Goal: Task Accomplishment & Management: Complete application form

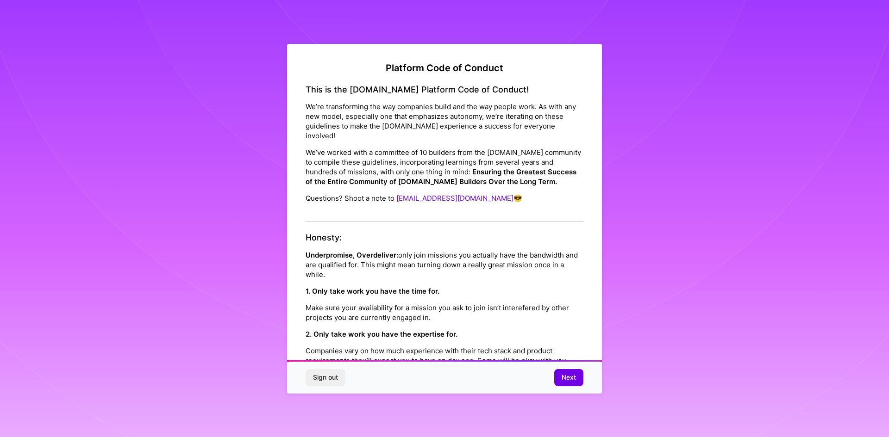
scroll to position [987, 0]
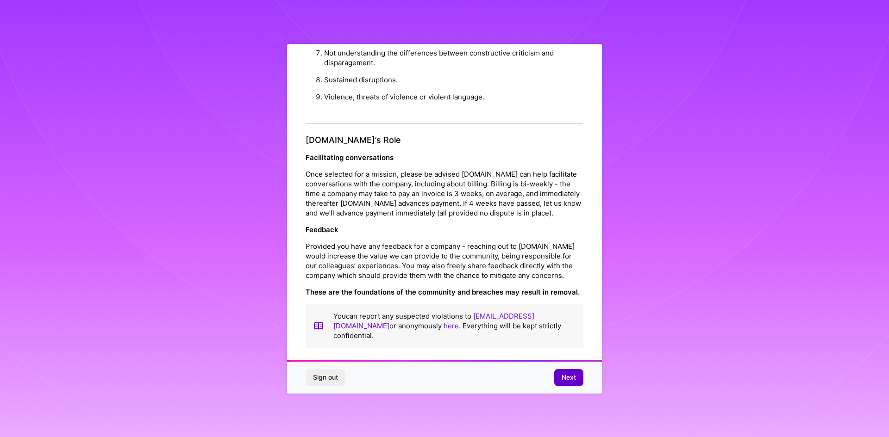
drag, startPoint x: 0, startPoint y: 0, endPoint x: 571, endPoint y: 382, distance: 686.8
click at [571, 382] on span "Next" at bounding box center [568, 377] width 14 height 9
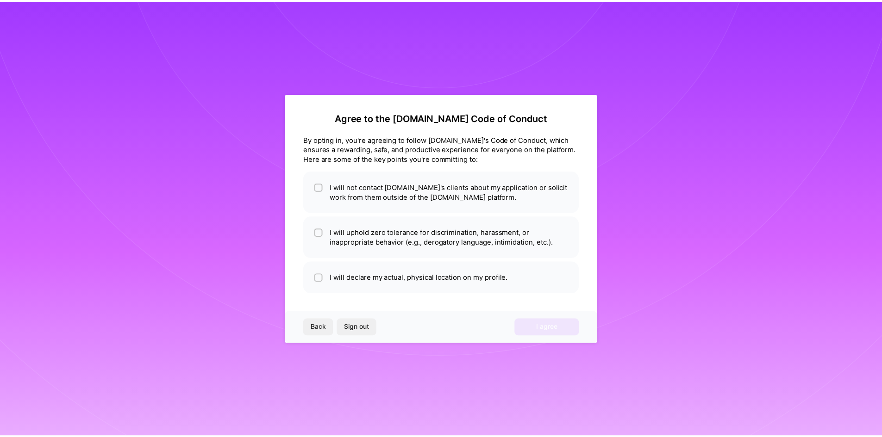
scroll to position [0, 0]
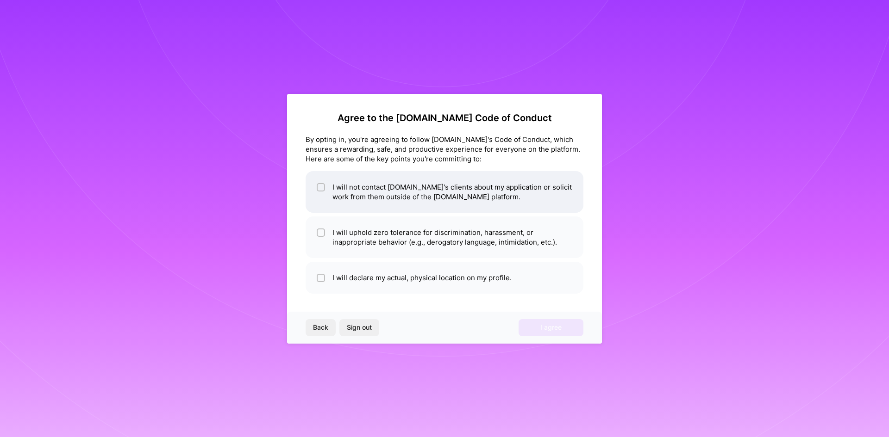
click at [363, 203] on li "I will not contact [DOMAIN_NAME]'s clients about my application or solicit work…" at bounding box center [444, 192] width 278 height 42
checkbox input "true"
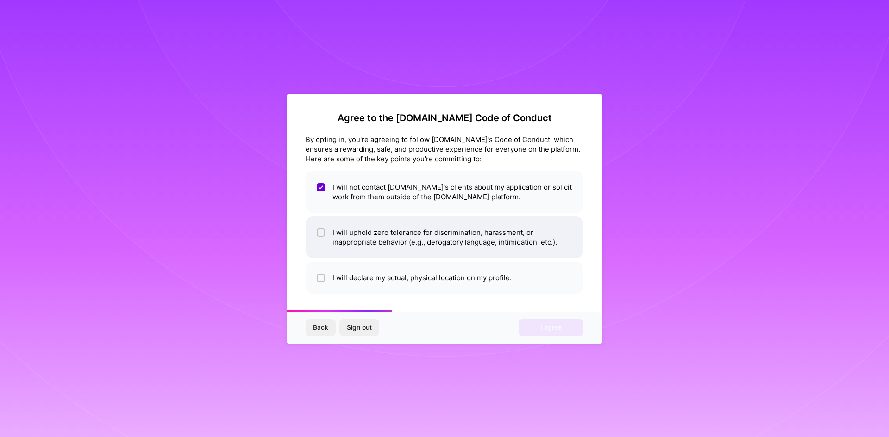
click at [346, 228] on li "I will uphold zero tolerance for discrimination, harassment, or inappropriate b…" at bounding box center [444, 238] width 278 height 42
checkbox input "true"
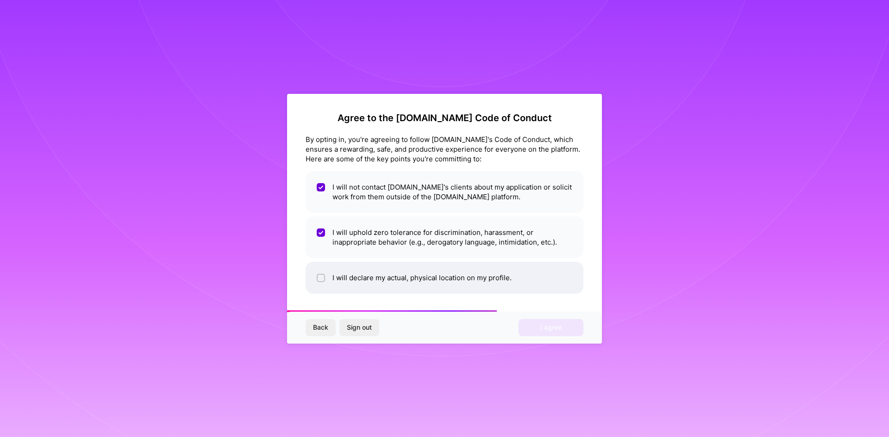
click at [341, 267] on li "I will declare my actual, physical location on my profile." at bounding box center [444, 278] width 278 height 32
checkbox input "true"
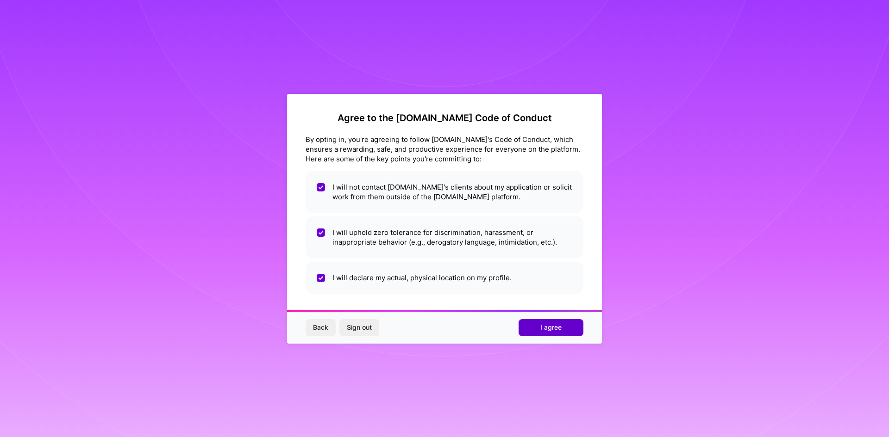
click at [549, 324] on span "I agree" at bounding box center [550, 327] width 21 height 9
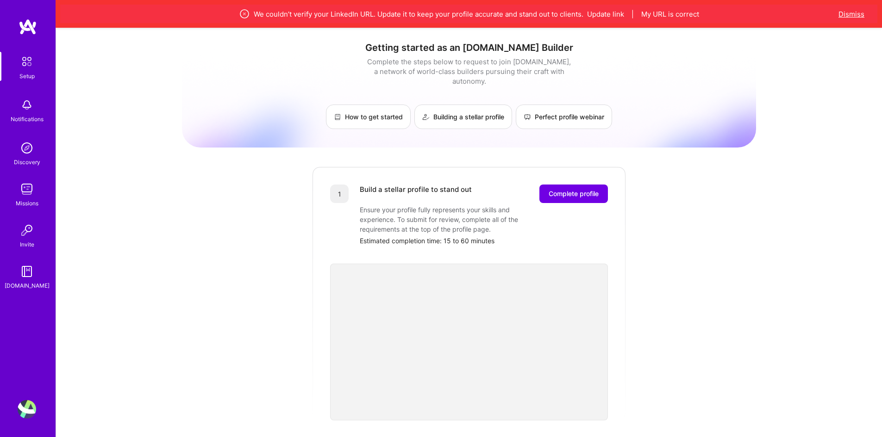
click at [846, 12] on button "Dismiss" at bounding box center [851, 14] width 26 height 10
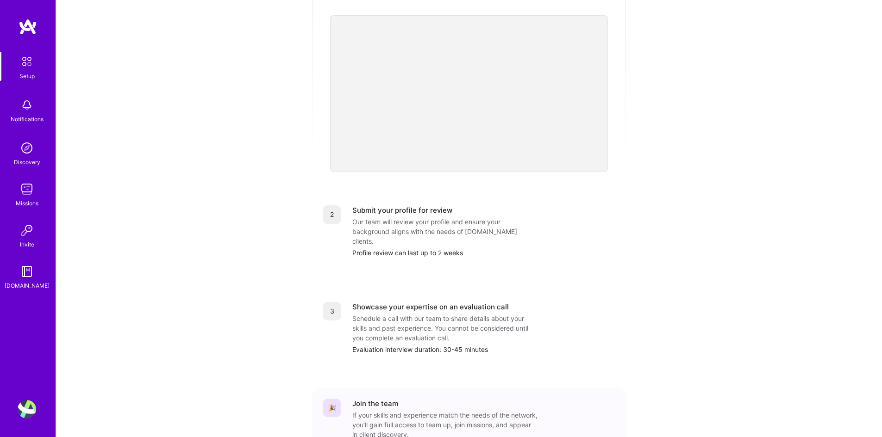
scroll to position [231, 0]
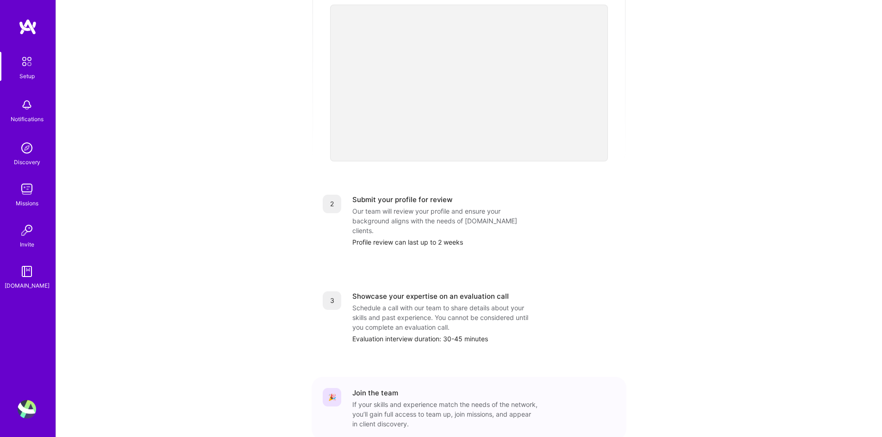
click at [36, 235] on link "Invite" at bounding box center [26, 235] width 57 height 28
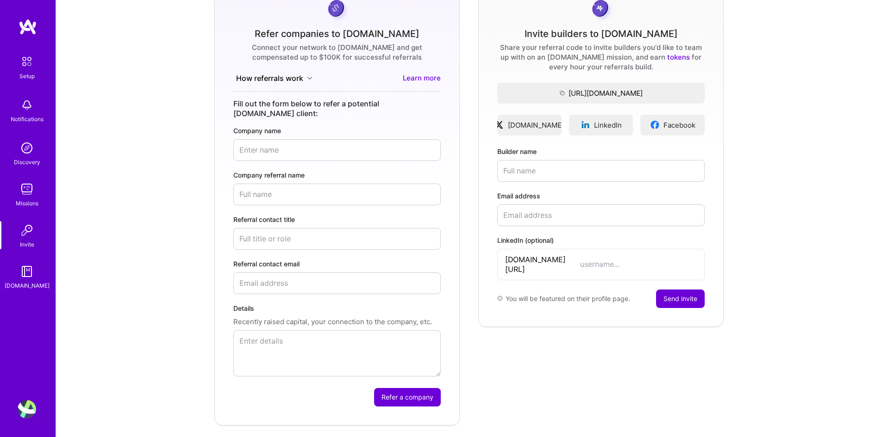
scroll to position [93, 0]
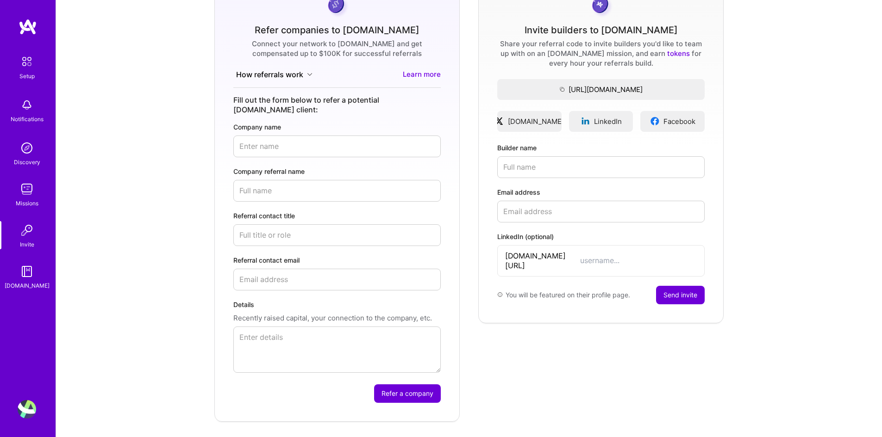
click at [22, 157] on div "Discovery" at bounding box center [27, 162] width 26 height 10
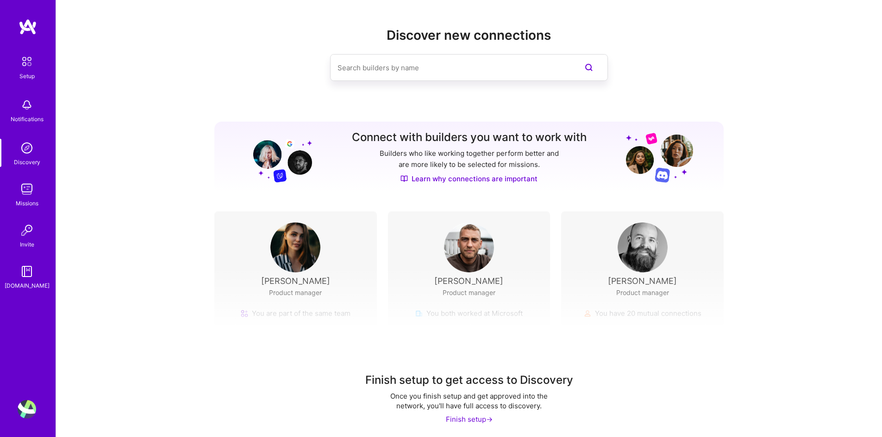
scroll to position [5, 0]
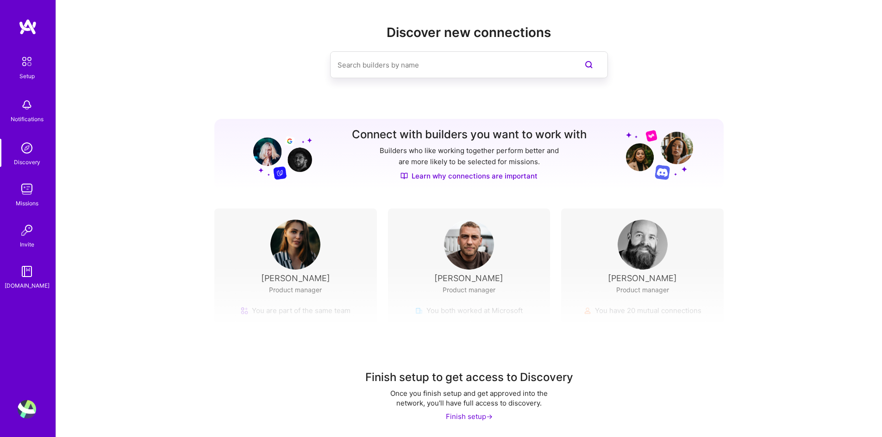
click at [28, 74] on div "Setup" at bounding box center [26, 76] width 15 height 10
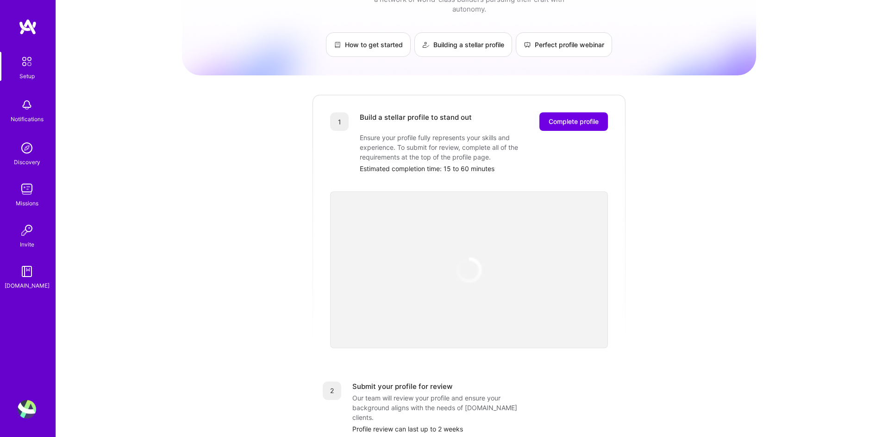
scroll to position [46, 0]
click at [566, 115] on span "Complete profile" at bounding box center [573, 119] width 50 height 9
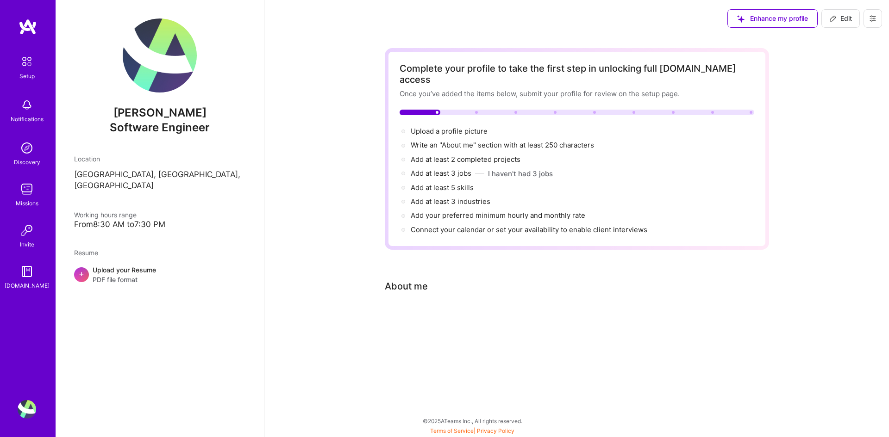
click at [28, 157] on img at bounding box center [27, 148] width 19 height 19
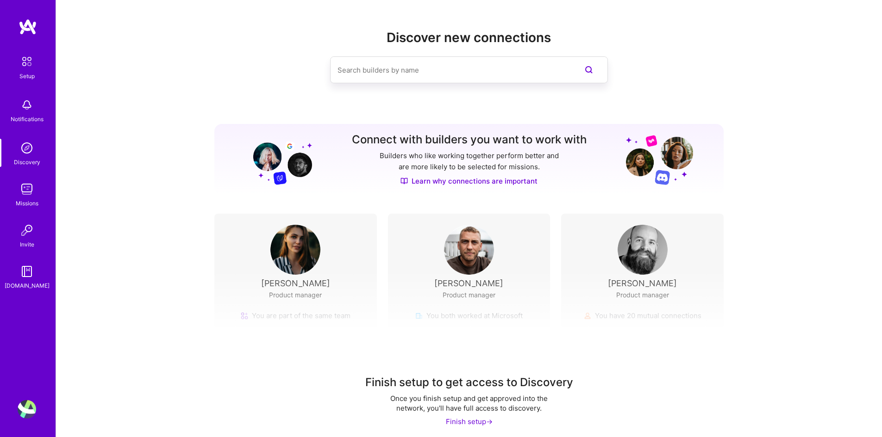
click at [30, 117] on div "Notifications" at bounding box center [27, 119] width 33 height 10
click at [27, 192] on img at bounding box center [27, 189] width 19 height 19
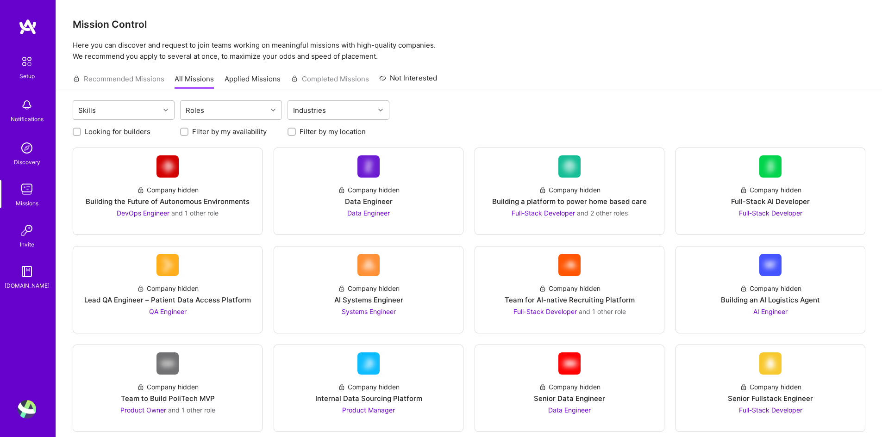
click at [243, 23] on h3 "Mission Control" at bounding box center [469, 25] width 792 height 12
click at [23, 145] on img at bounding box center [27, 148] width 19 height 19
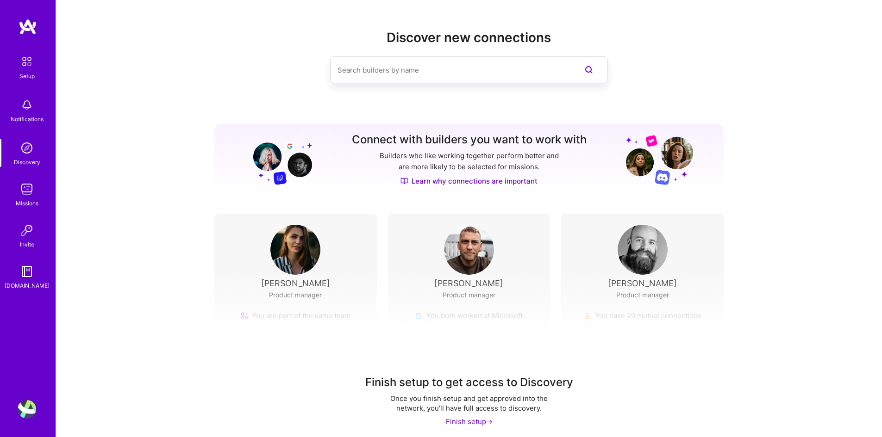
click at [278, 309] on div "Finish setup to get access to Discovery Once you finish setup and get approved …" at bounding box center [469, 356] width 826 height 173
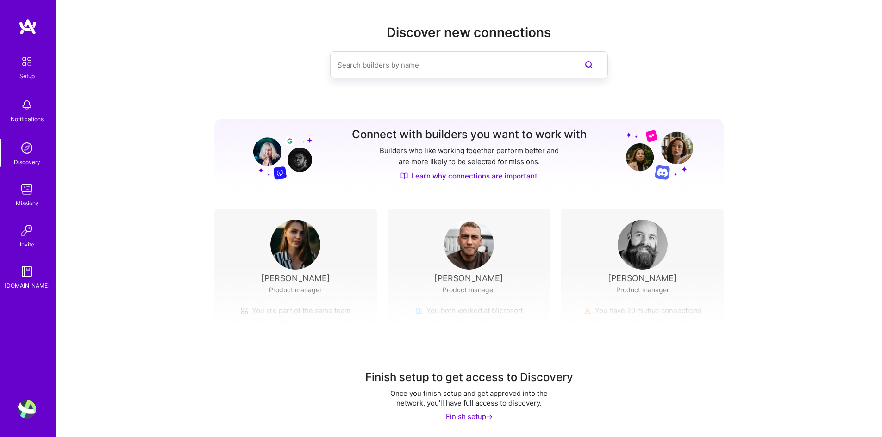
click at [458, 416] on div "Finish setup ->" at bounding box center [469, 417] width 47 height 10
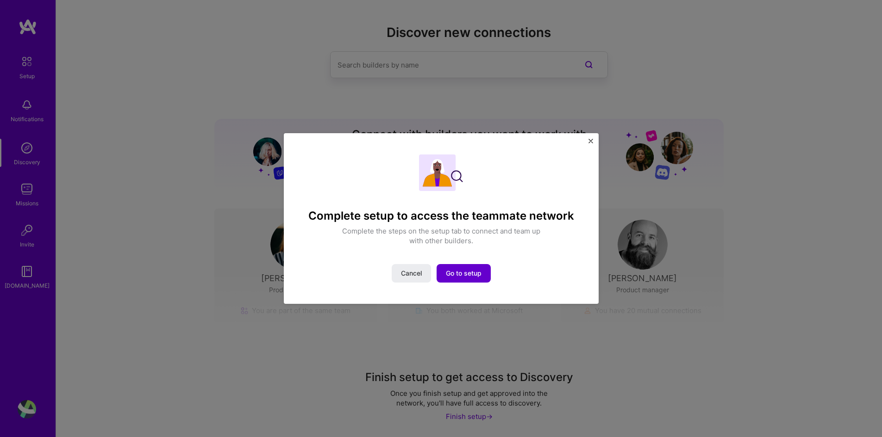
click at [455, 258] on div "Complete setup to access the teammate network Complete the steps on the setup t…" at bounding box center [441, 219] width 272 height 129
click at [458, 272] on span "Go to setup" at bounding box center [464, 273] width 36 height 9
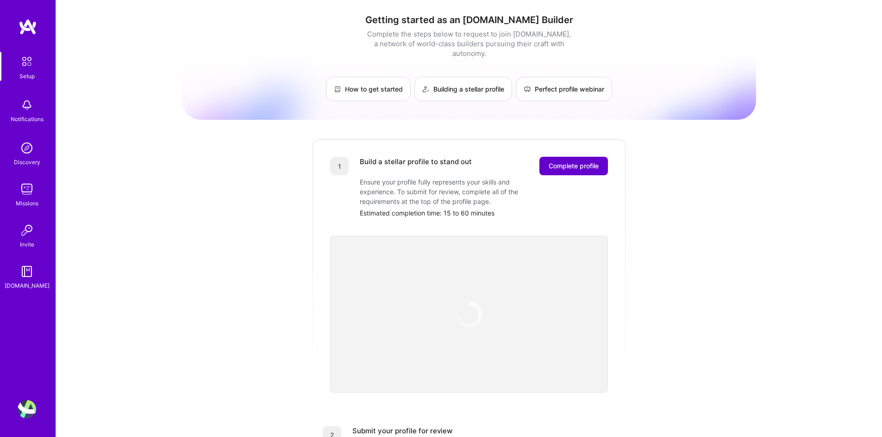
click at [582, 162] on span "Complete profile" at bounding box center [573, 166] width 50 height 9
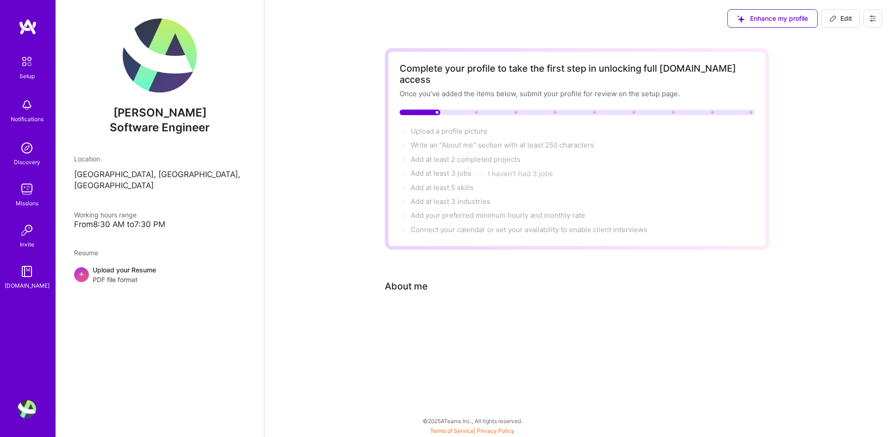
click at [404, 280] on div "About me" at bounding box center [406, 287] width 43 height 14
click at [433, 280] on div "About me" at bounding box center [570, 287] width 370 height 14
click at [434, 288] on div "Complete your profile to take the first step in unlocking full [DOMAIN_NAME] ac…" at bounding box center [577, 194] width 384 height 293
click at [421, 280] on div "About me" at bounding box center [406, 287] width 43 height 14
click at [430, 280] on div "About me" at bounding box center [570, 287] width 370 height 14
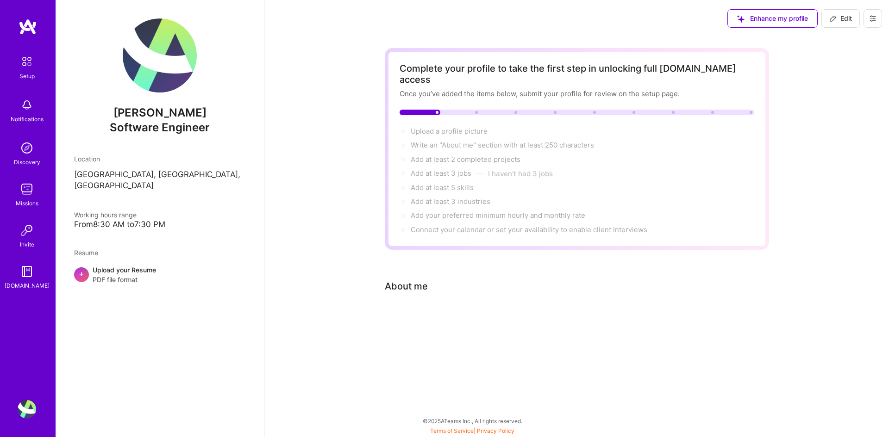
click at [418, 280] on div "About me" at bounding box center [406, 287] width 43 height 14
click at [105, 265] on div "Upload your Resume PDF file format" at bounding box center [124, 274] width 63 height 19
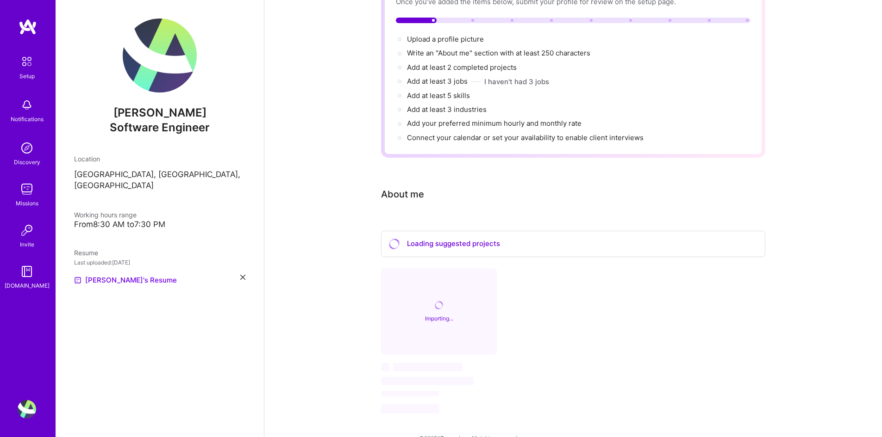
scroll to position [98, 0]
